Goal: Information Seeking & Learning: Stay updated

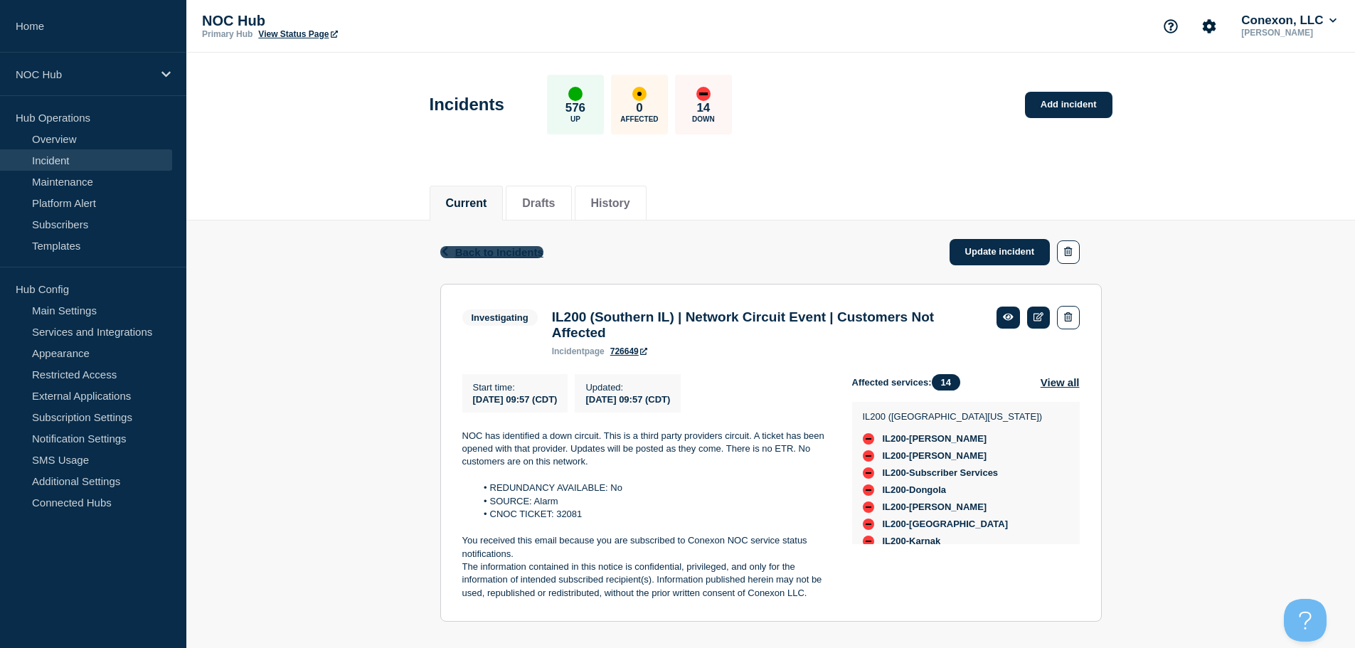
click at [491, 250] on span "Back to Incidents" at bounding box center [499, 252] width 88 height 12
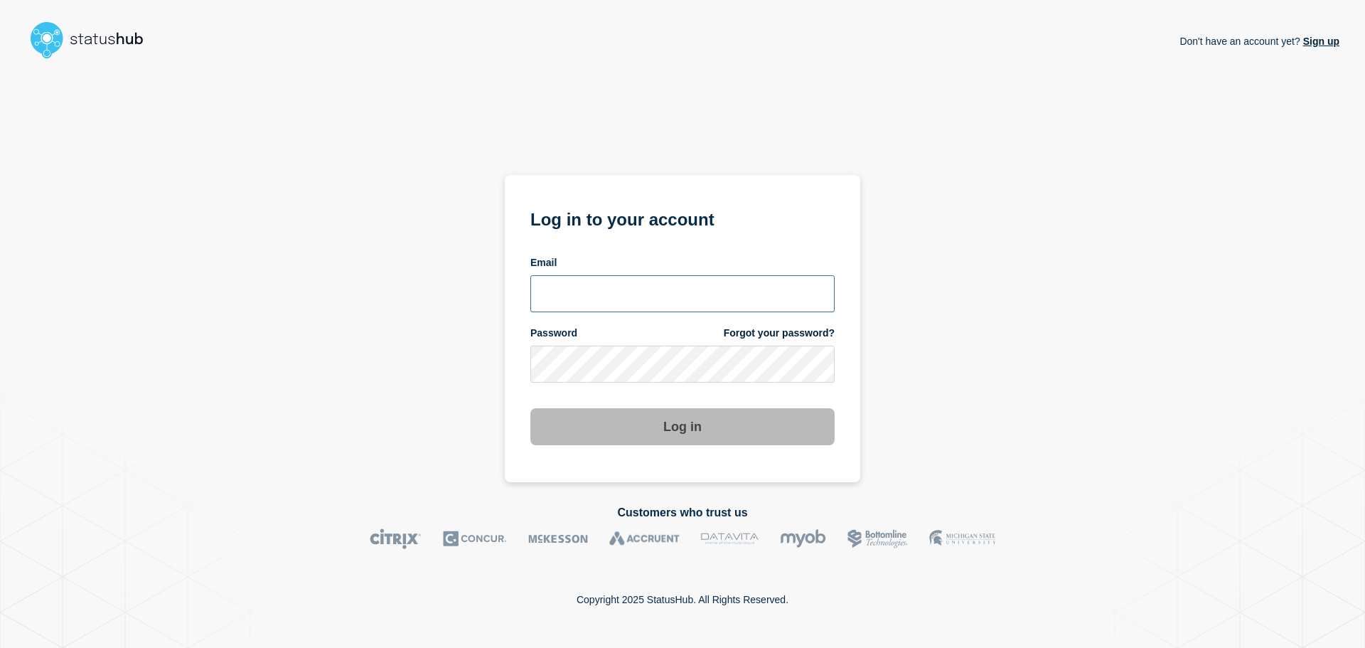
type input "[EMAIL_ADDRESS][DOMAIN_NAME]"
click at [730, 430] on button "Log in" at bounding box center [683, 426] width 304 height 37
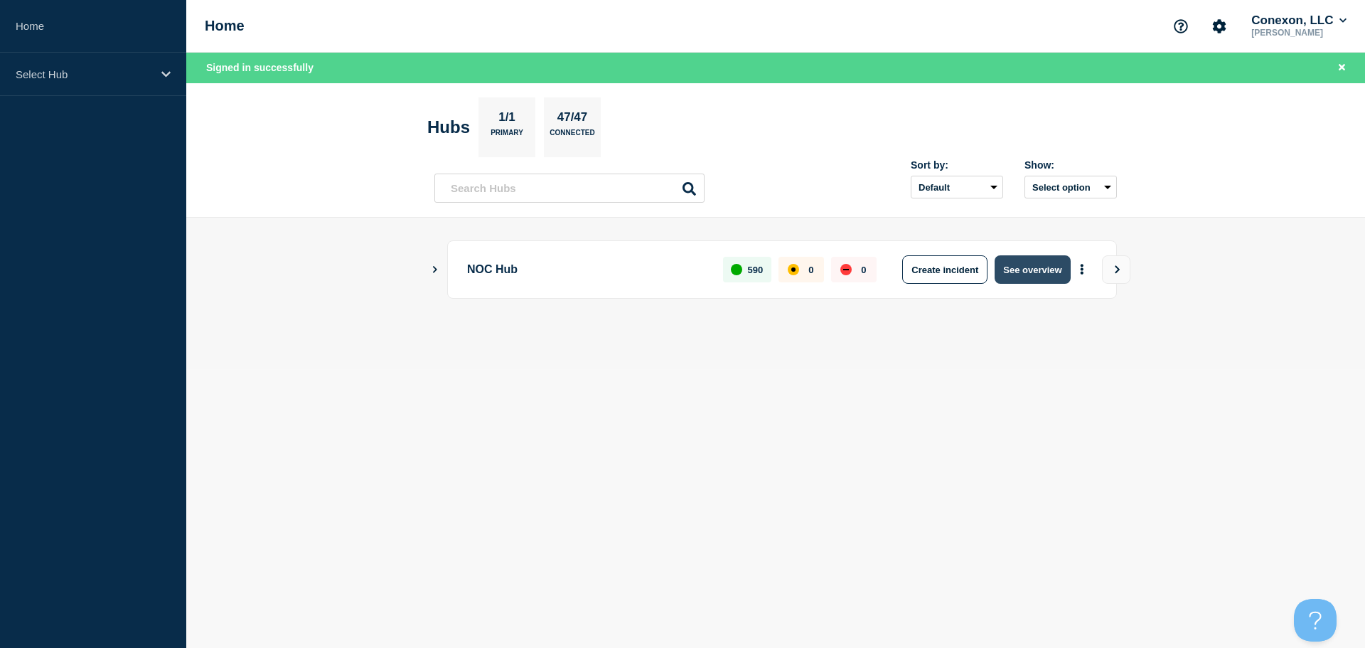
click at [1034, 260] on button "See overview" at bounding box center [1032, 269] width 75 height 28
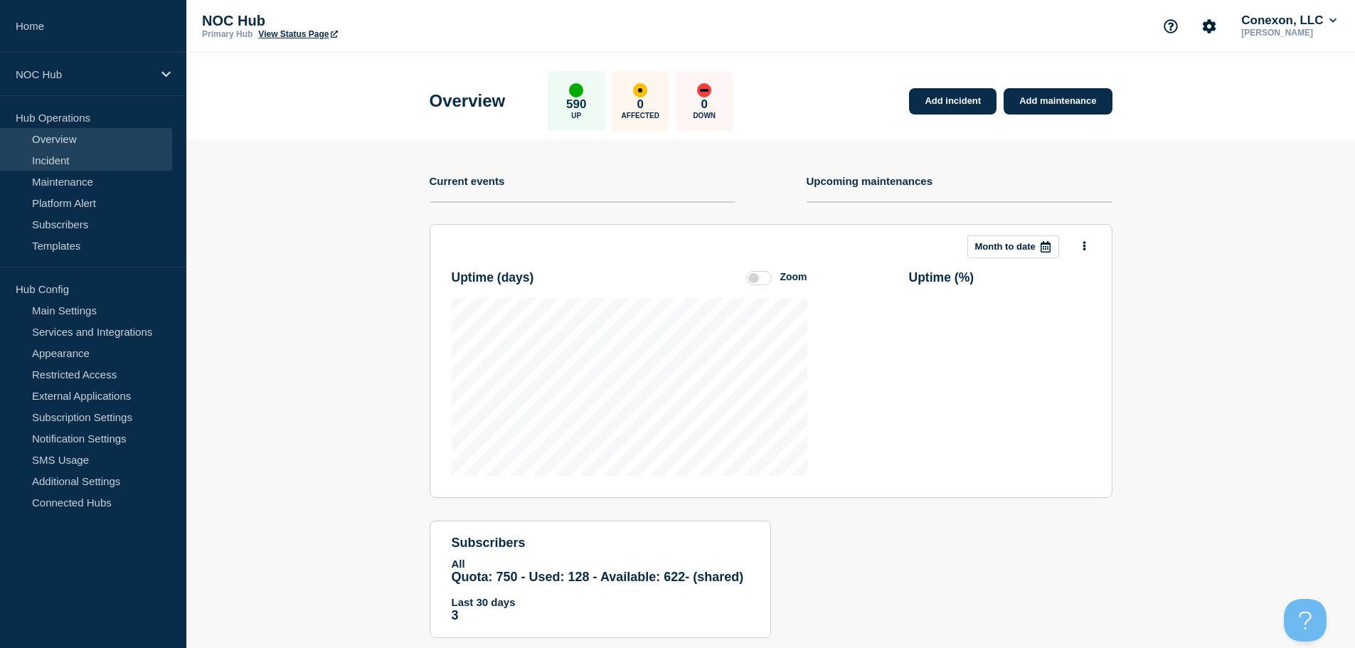
click at [85, 167] on link "Incident" at bounding box center [86, 159] width 172 height 21
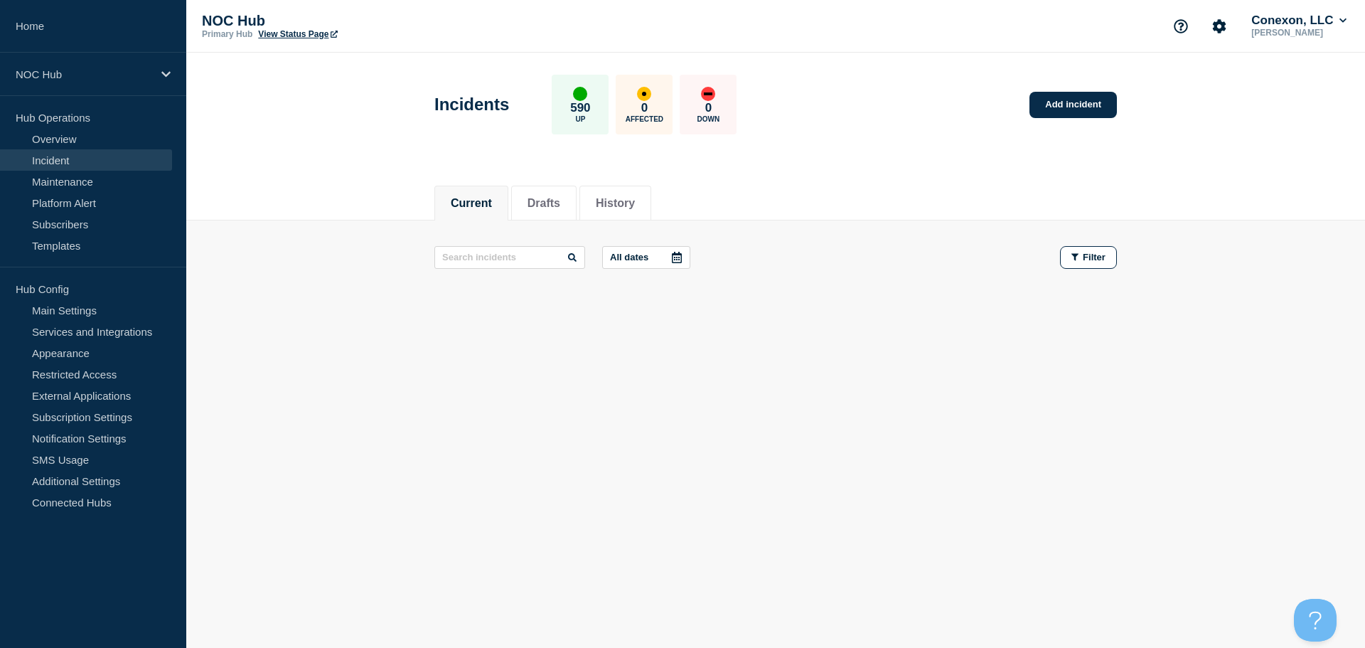
click at [370, 301] on footer at bounding box center [775, 310] width 1179 height 33
click at [69, 185] on link "Maintenance" at bounding box center [86, 181] width 172 height 21
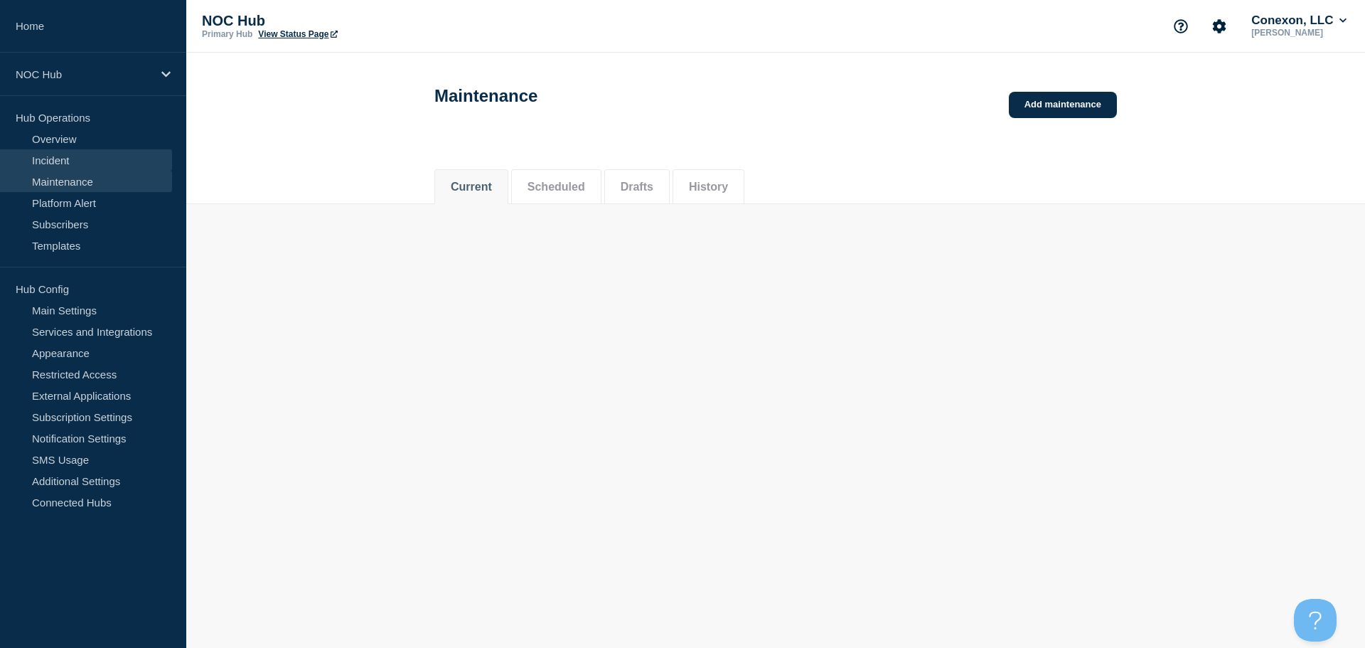
click at [79, 158] on link "Incident" at bounding box center [86, 159] width 172 height 21
